Goal: Transaction & Acquisition: Purchase product/service

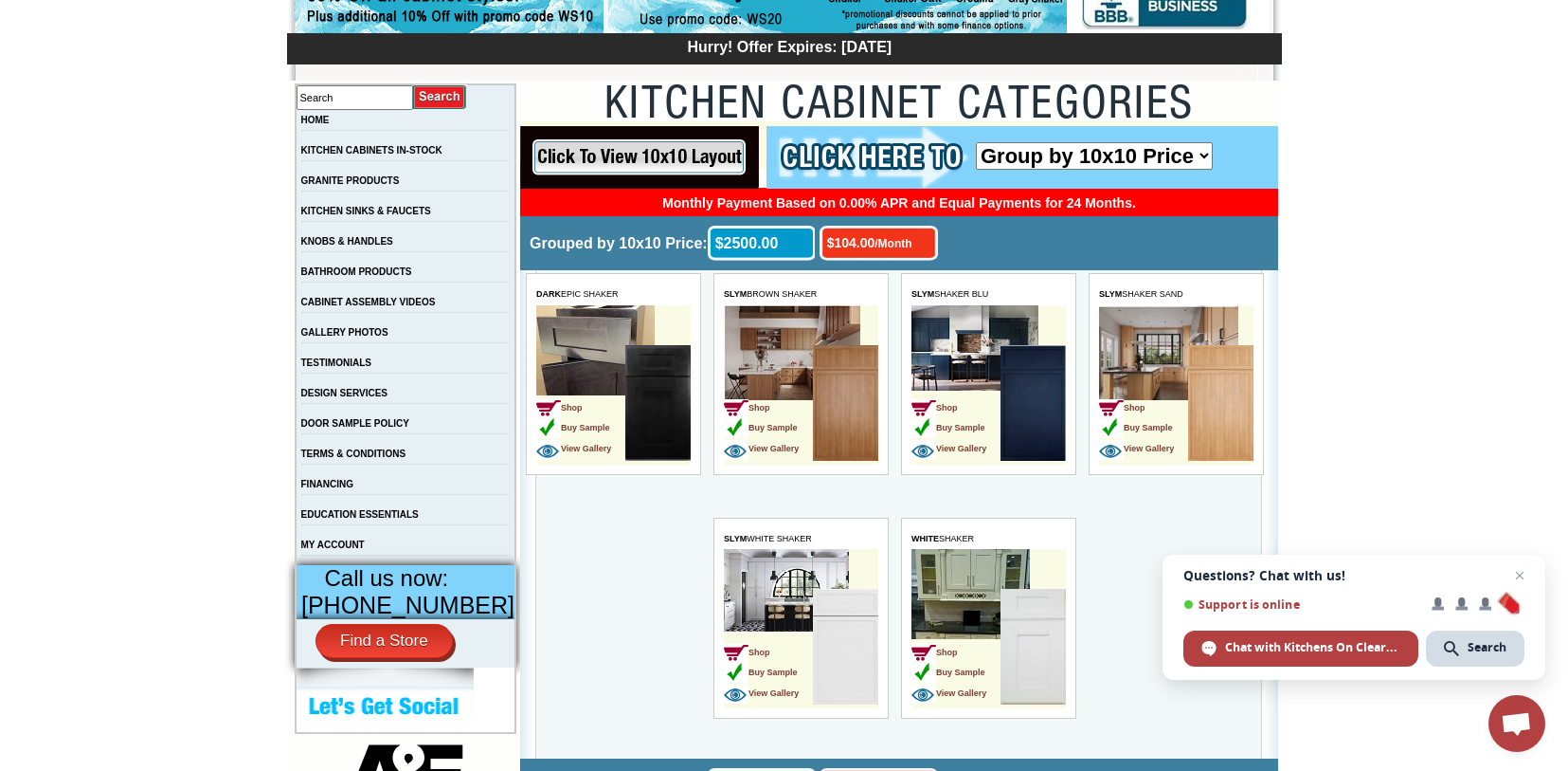
click at [978, 656] on td "Shop Buy Sample View Gallery" at bounding box center [955, 648] width 89 height 120
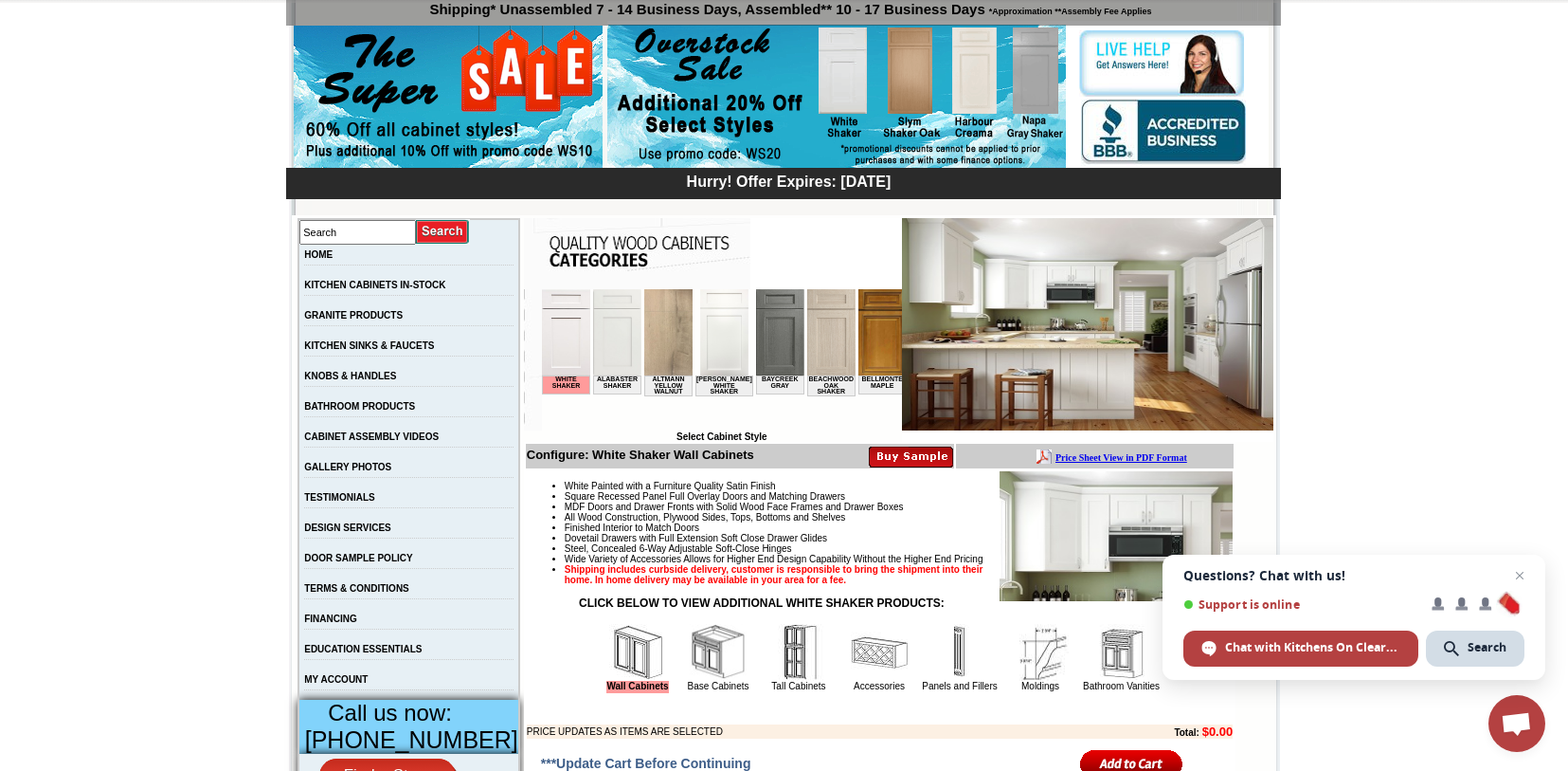
scroll to position [149, 0]
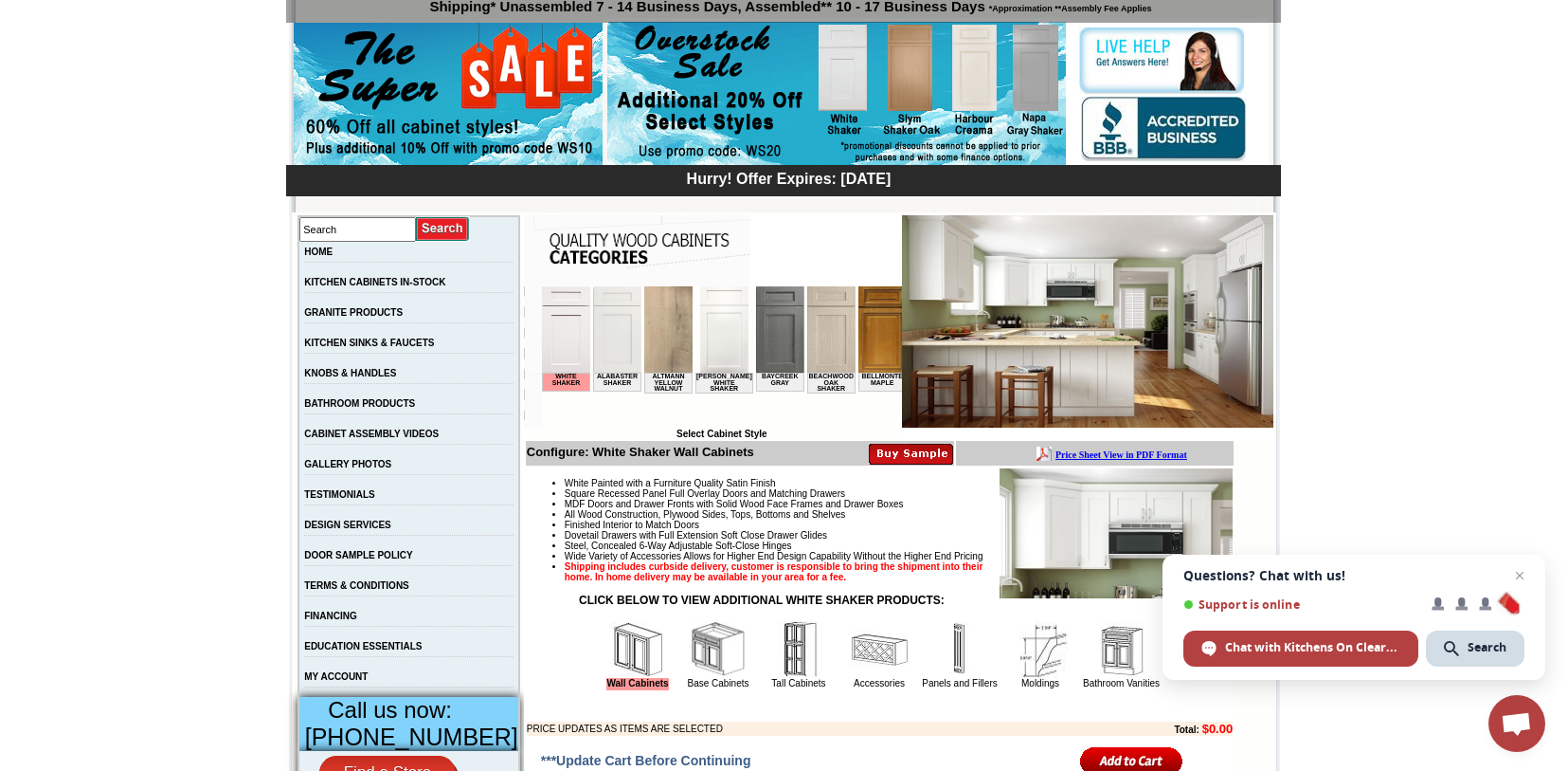
click at [621, 362] on img at bounding box center [616, 329] width 49 height 86
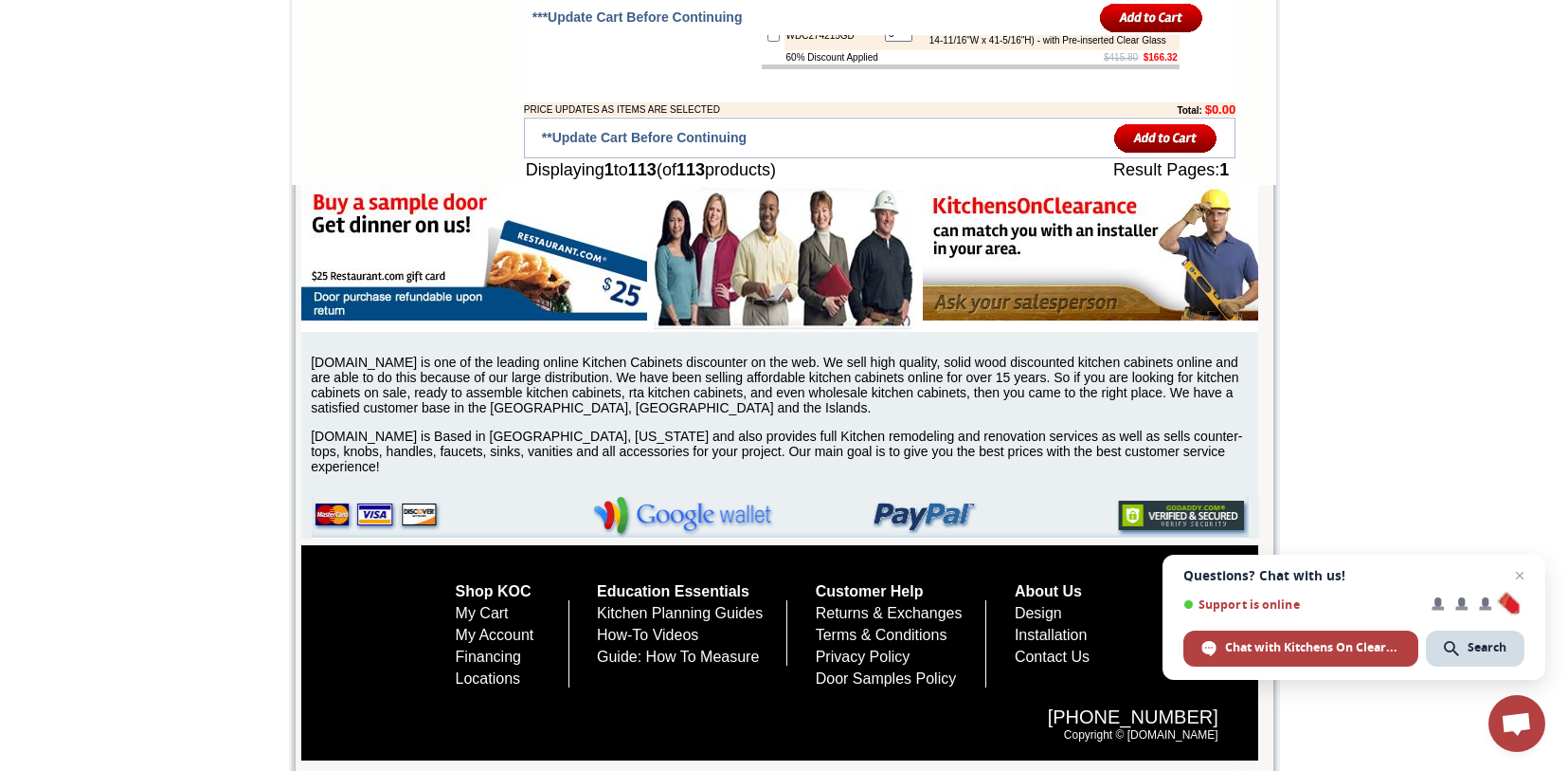
scroll to position [8134, 0]
